Goal: Task Accomplishment & Management: Use online tool/utility

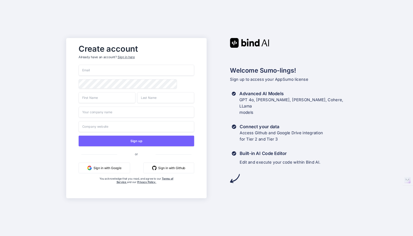
click at [110, 67] on input "email" at bounding box center [137, 70] width 116 height 11
type input "ב"
type input "chen@ocw.co.il"
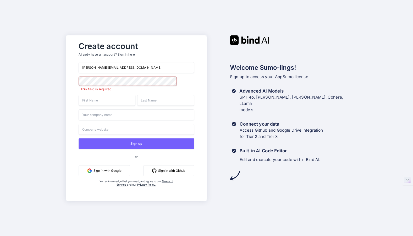
click at [123, 98] on input "text" at bounding box center [107, 100] width 57 height 11
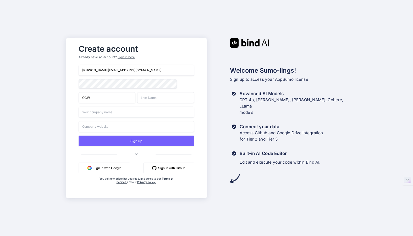
type input "OCW"
click at [159, 94] on input "text" at bounding box center [165, 97] width 57 height 11
type input "team"
click at [142, 111] on input "text" at bounding box center [137, 111] width 116 height 11
type input "OCW"
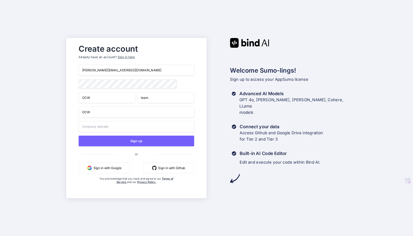
click at [130, 126] on input "text" at bounding box center [137, 126] width 116 height 11
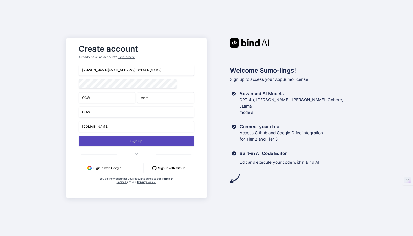
type input "ocw.co.il"
click at [118, 142] on button "Sign up" at bounding box center [137, 141] width 116 height 11
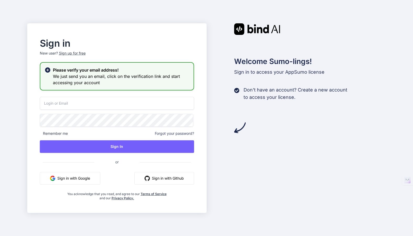
click at [115, 100] on input "email" at bounding box center [117, 103] width 154 height 13
type input "chen@ocw.co.il"
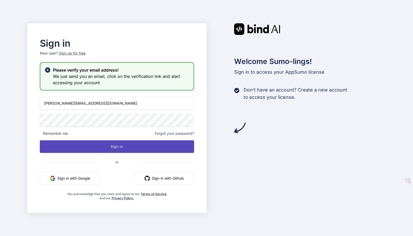
click at [96, 149] on button "Sign In" at bounding box center [117, 146] width 154 height 13
click at [116, 144] on button "Sign In" at bounding box center [117, 146] width 154 height 13
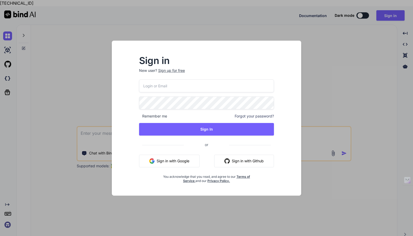
click at [202, 87] on input "email" at bounding box center [206, 85] width 135 height 13
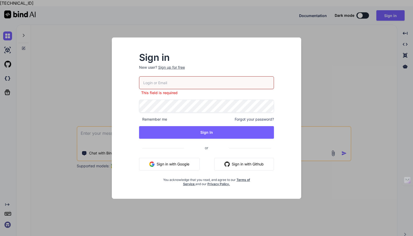
type input "[PERSON_NAME][EMAIL_ADDRESS][DOMAIN_NAME]"
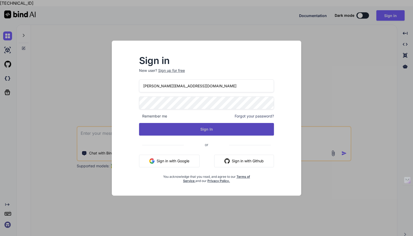
click at [196, 135] on button "Sign In" at bounding box center [206, 129] width 135 height 13
click at [204, 126] on button "Sign In" at bounding box center [206, 129] width 135 height 13
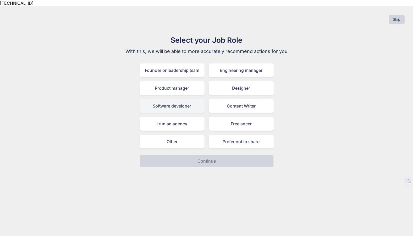
click at [184, 99] on div "Software developer" at bounding box center [172, 106] width 65 height 14
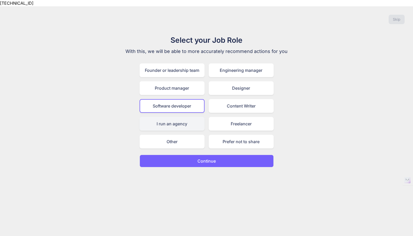
click at [176, 117] on div "I run an agency" at bounding box center [172, 124] width 65 height 14
click at [192, 155] on button "Continue" at bounding box center [207, 161] width 134 height 13
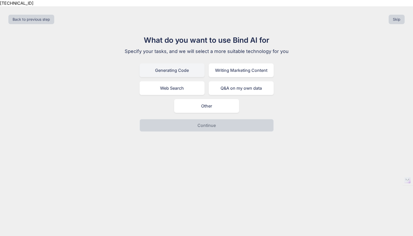
click at [184, 63] on div "Generating Code" at bounding box center [172, 70] width 65 height 14
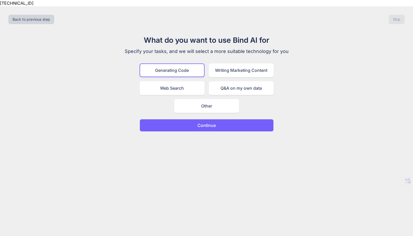
click at [205, 122] on p "Continue" at bounding box center [207, 125] width 18 height 6
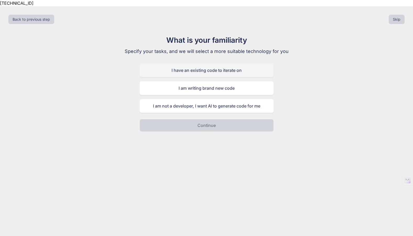
click at [202, 65] on div "I have an existing code to iterate on" at bounding box center [207, 70] width 134 height 14
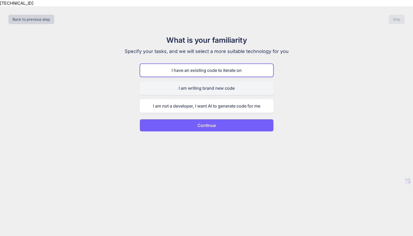
click at [202, 81] on div "I am writing brand new code" at bounding box center [207, 88] width 134 height 14
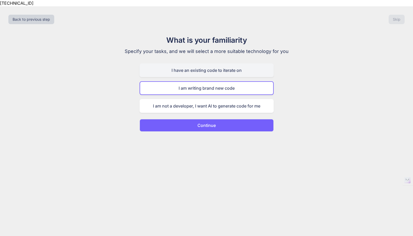
click at [197, 63] on div "I have an existing code to iterate on" at bounding box center [207, 70] width 134 height 14
click at [199, 122] on button "Continue" at bounding box center [207, 125] width 134 height 13
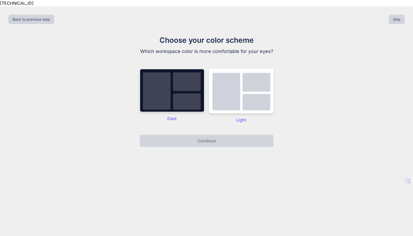
click at [179, 79] on img at bounding box center [172, 91] width 65 height 44
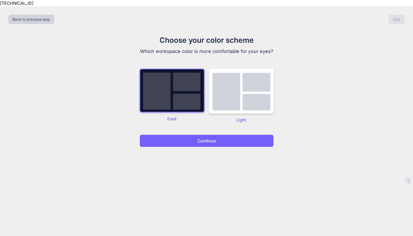
click at [197, 135] on button "Continue" at bounding box center [207, 141] width 134 height 13
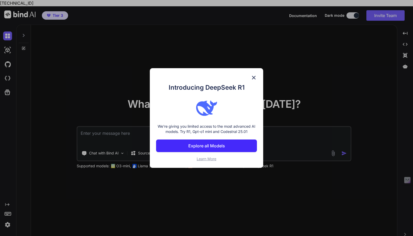
click at [203, 148] on p "Explore all Models" at bounding box center [207, 146] width 37 height 6
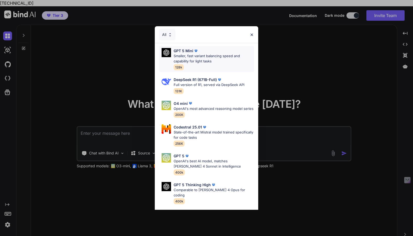
click at [208, 60] on p "Smaller, fast variant balancing speed and capability for light tasks" at bounding box center [214, 58] width 80 height 10
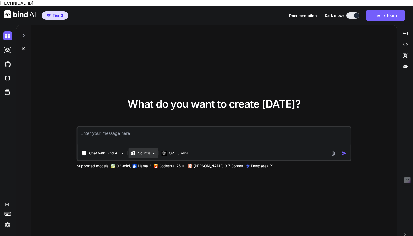
click at [152, 151] on img at bounding box center [154, 153] width 4 height 4
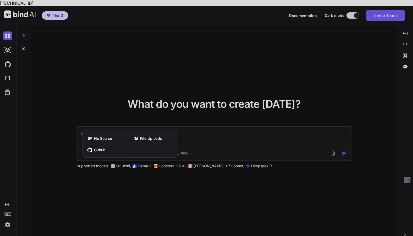
click at [129, 105] on div at bounding box center [206, 118] width 413 height 236
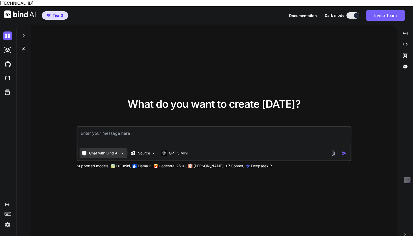
click at [116, 150] on p "Chat with Bind AI" at bounding box center [104, 152] width 30 height 5
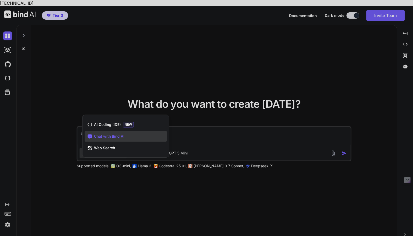
click at [105, 96] on div at bounding box center [206, 118] width 413 height 236
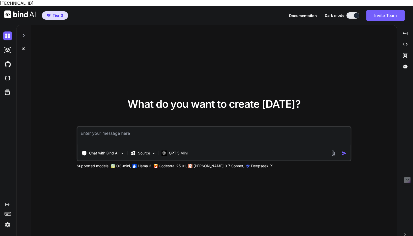
click at [137, 128] on textarea at bounding box center [214, 136] width 273 height 19
type textarea "האם אפשר לתת לך הנחיות בעברית?"
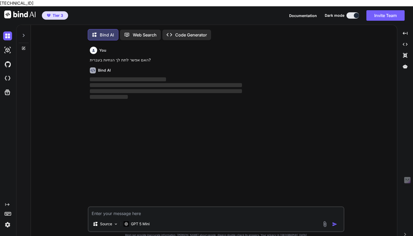
scroll to position [3, 0]
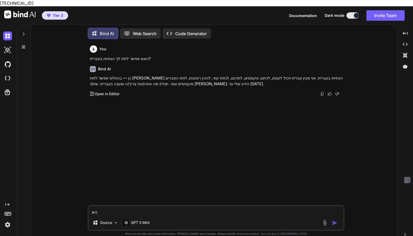
type textarea "ה"
type textarea "t"
type textarea "האם אני יכול להעלות לך צילומי מסך כדי שתיצור לי קוד ריאקט אפליקטיבי עבורם?"
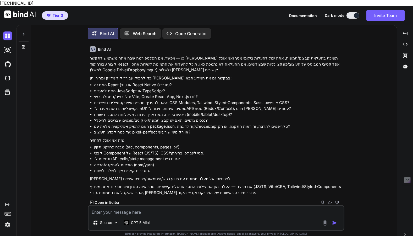
scroll to position [0, 0]
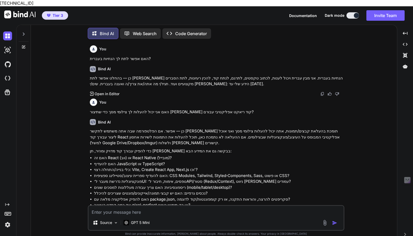
drag, startPoint x: 47, startPoint y: 57, endPoint x: 30, endPoint y: 50, distance: 18.9
click at [40, 55] on div "You האם אפשר לתת לך הנחיות בעברית? Bind AI כן — בהחלט אפשר לתת לי הנחיות בעברית…" at bounding box center [216, 142] width 362 height 199
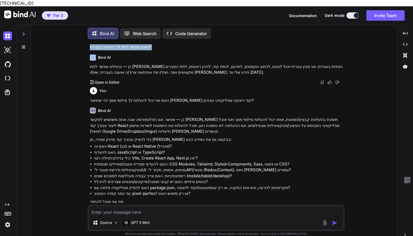
scroll to position [10, 0]
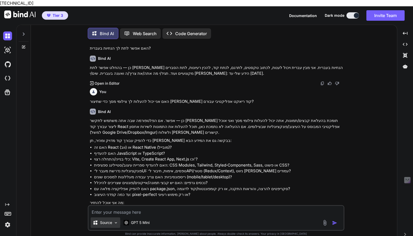
click at [112, 220] on div "Source" at bounding box center [106, 222] width 30 height 10
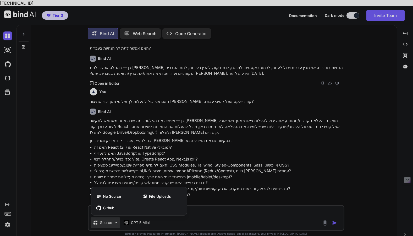
click at [405, 27] on div at bounding box center [206, 118] width 413 height 236
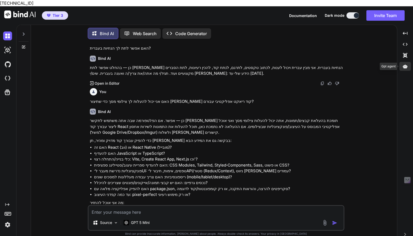
click at [403, 64] on icon at bounding box center [405, 66] width 5 height 4
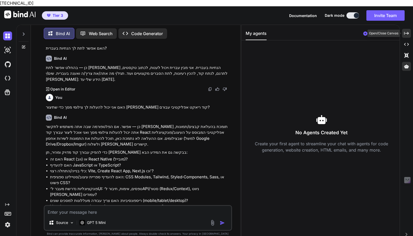
click at [409, 31] on icon "Created with Pixso." at bounding box center [407, 33] width 5 height 5
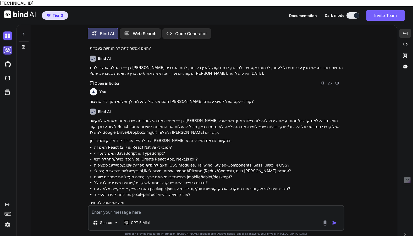
click at [4, 46] on img at bounding box center [7, 50] width 9 height 9
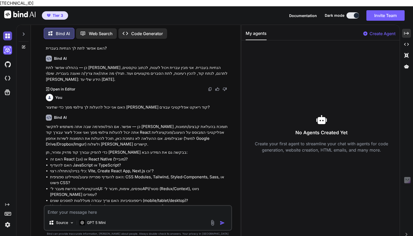
click at [5, 32] on img at bounding box center [7, 35] width 9 height 9
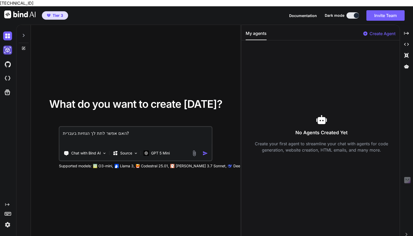
click at [10, 46] on img at bounding box center [7, 50] width 9 height 9
click at [9, 60] on img at bounding box center [7, 64] width 9 height 9
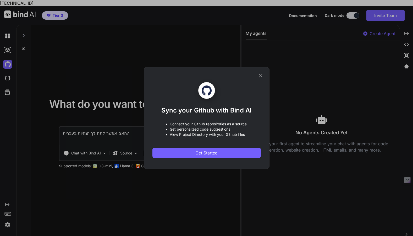
click at [260, 78] on icon at bounding box center [261, 76] width 6 height 6
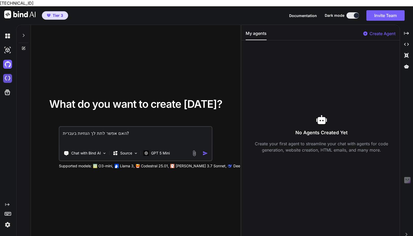
click at [8, 74] on img at bounding box center [7, 78] width 9 height 9
click at [6, 33] on img at bounding box center [7, 35] width 9 height 9
click at [10, 31] on img at bounding box center [7, 35] width 9 height 9
click at [23, 33] on icon at bounding box center [23, 35] width 4 height 4
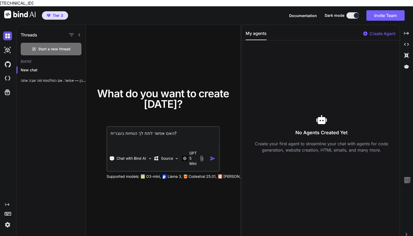
click at [6, 31] on img at bounding box center [7, 35] width 9 height 9
click at [131, 156] on p "Chat with Bind AI" at bounding box center [132, 158] width 30 height 5
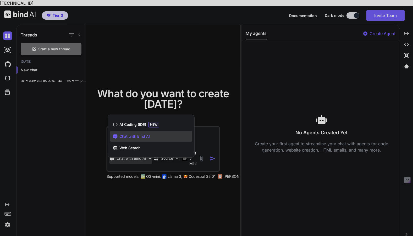
click at [137, 104] on div at bounding box center [206, 118] width 413 height 236
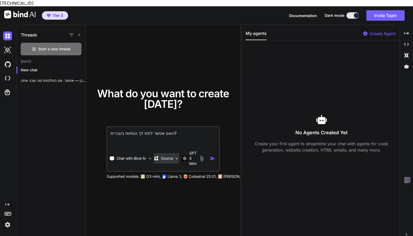
click at [170, 156] on p "Source" at bounding box center [167, 158] width 12 height 5
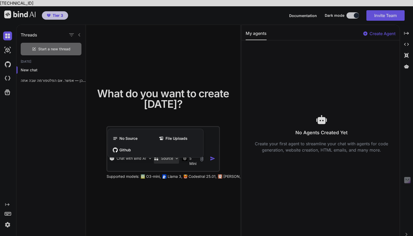
click at [140, 73] on div at bounding box center [206, 118] width 413 height 236
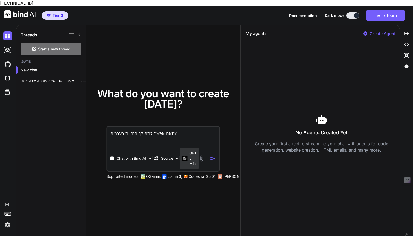
click at [192, 158] on p "GPT 5 Mini" at bounding box center [193, 158] width 7 height 16
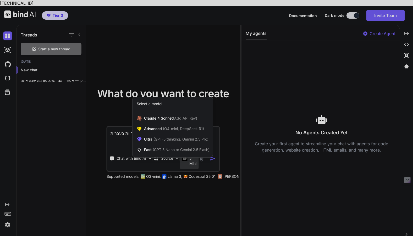
click at [174, 45] on div at bounding box center [206, 118] width 413 height 236
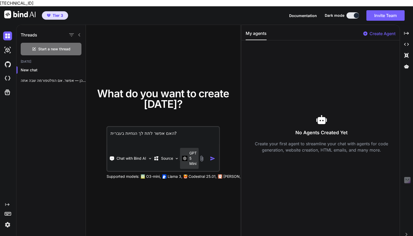
click at [183, 156] on img at bounding box center [184, 158] width 5 height 5
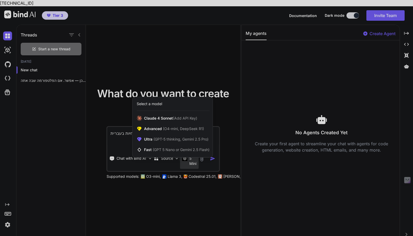
click at [173, 5] on div at bounding box center [206, 118] width 413 height 236
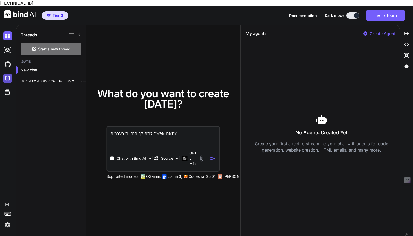
click at [7, 76] on img at bounding box center [7, 78] width 9 height 9
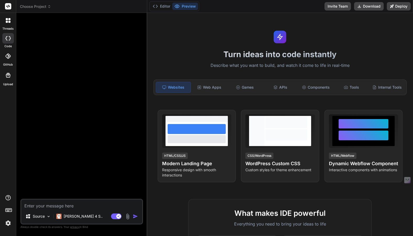
type textarea "x"
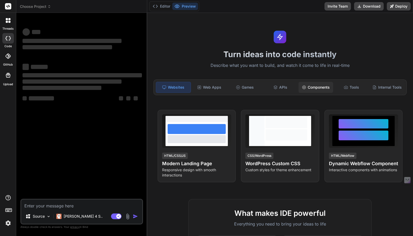
scroll to position [8, 0]
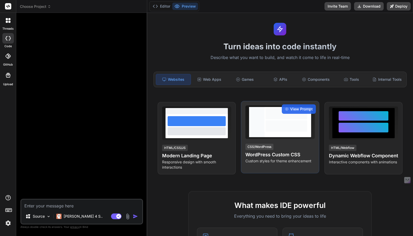
type textarea "x"
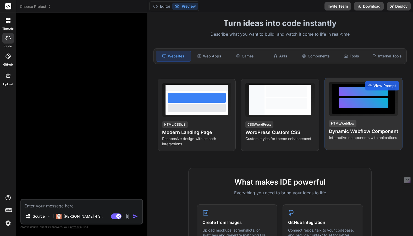
scroll to position [0, 0]
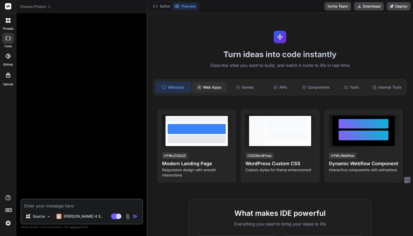
click at [218, 88] on div "Web Apps" at bounding box center [209, 87] width 35 height 11
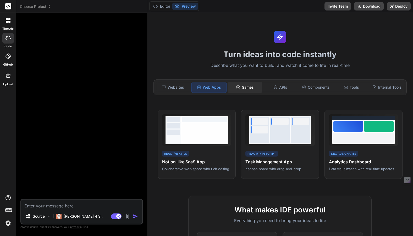
click at [246, 86] on div "Games" at bounding box center [245, 87] width 35 height 11
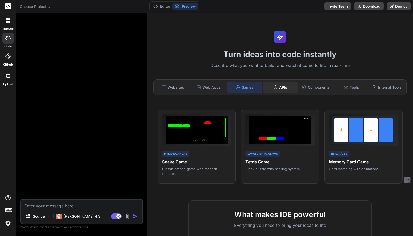
click at [281, 91] on div "APIs" at bounding box center [281, 87] width 35 height 11
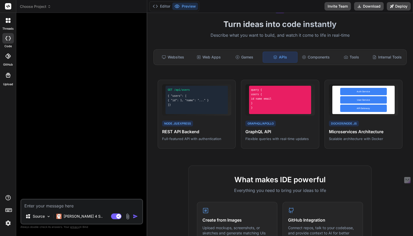
scroll to position [30, 0]
click at [317, 57] on div "Components" at bounding box center [316, 57] width 35 height 11
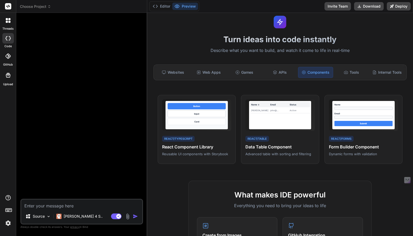
scroll to position [0, 0]
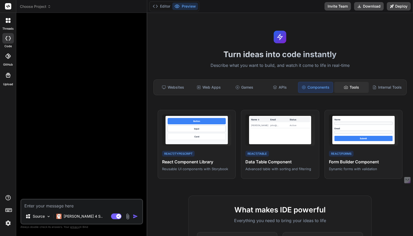
click at [358, 88] on div "Tools" at bounding box center [352, 87] width 35 height 11
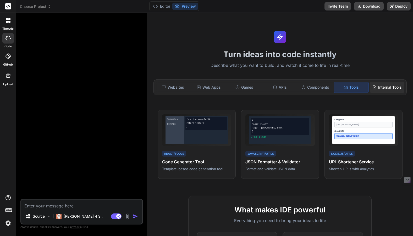
click at [385, 86] on div "Internal Tools" at bounding box center [387, 87] width 35 height 11
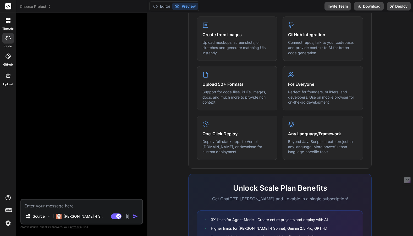
scroll to position [266, 0]
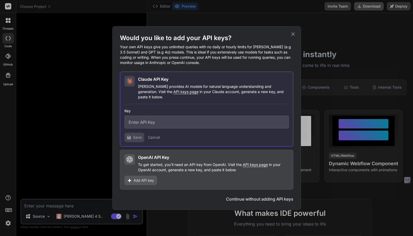
type textarea "x"
